Goal: Information Seeking & Learning: Learn about a topic

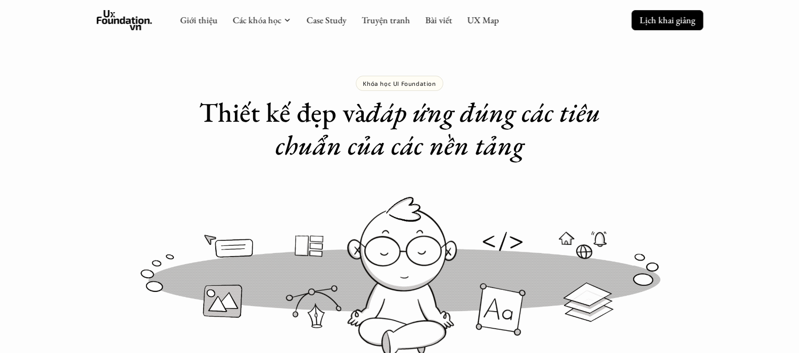
click at [674, 24] on p "Lịch khai giảng" at bounding box center [667, 20] width 56 height 12
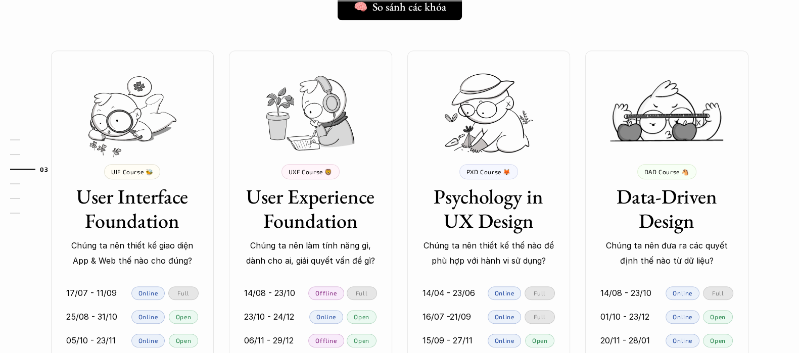
scroll to position [1019, 0]
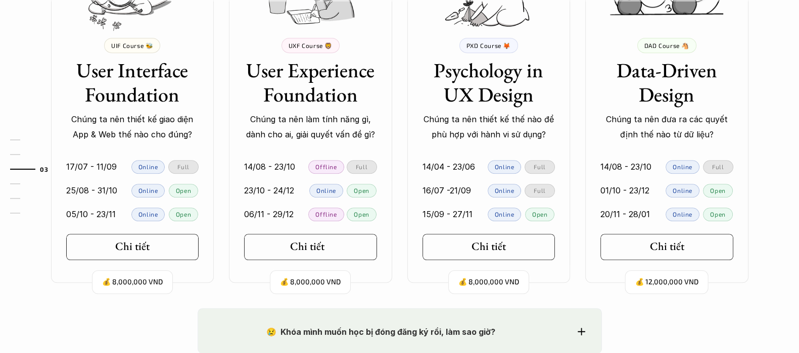
click at [308, 251] on h5 "Chi tiết" at bounding box center [307, 246] width 34 height 13
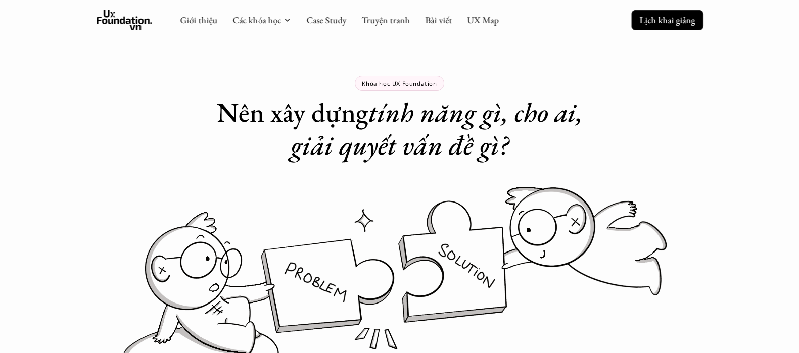
click at [684, 13] on link "Lịch khai giảng" at bounding box center [667, 20] width 72 height 20
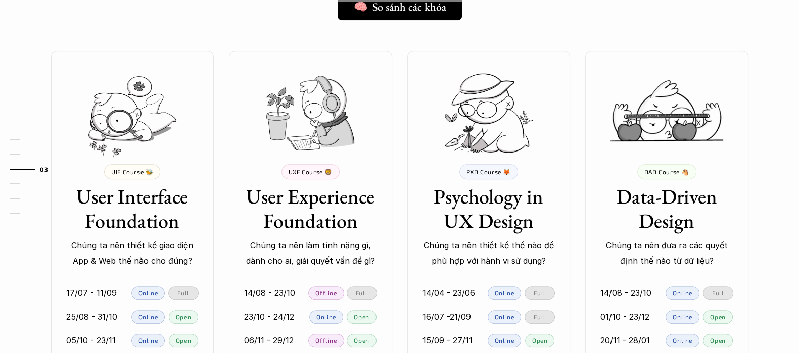
scroll to position [1019, 0]
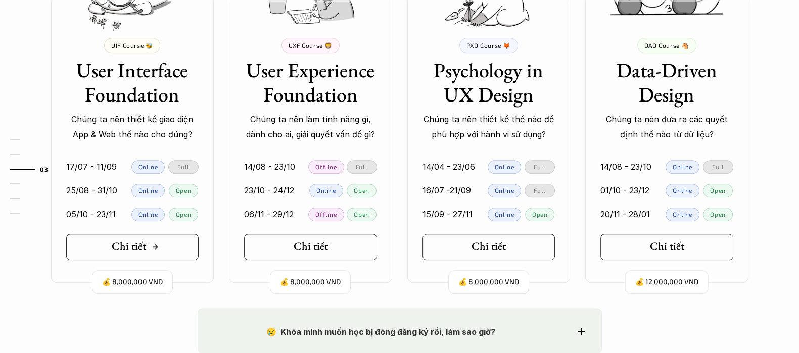
click at [153, 250] on icon at bounding box center [155, 247] width 8 height 8
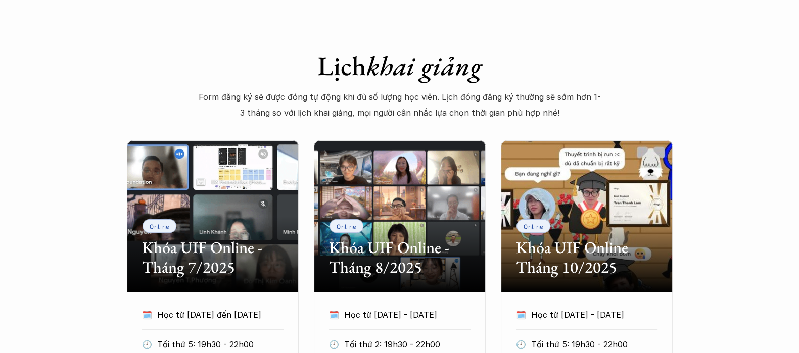
scroll to position [442, 0]
